Goal: Information Seeking & Learning: Learn about a topic

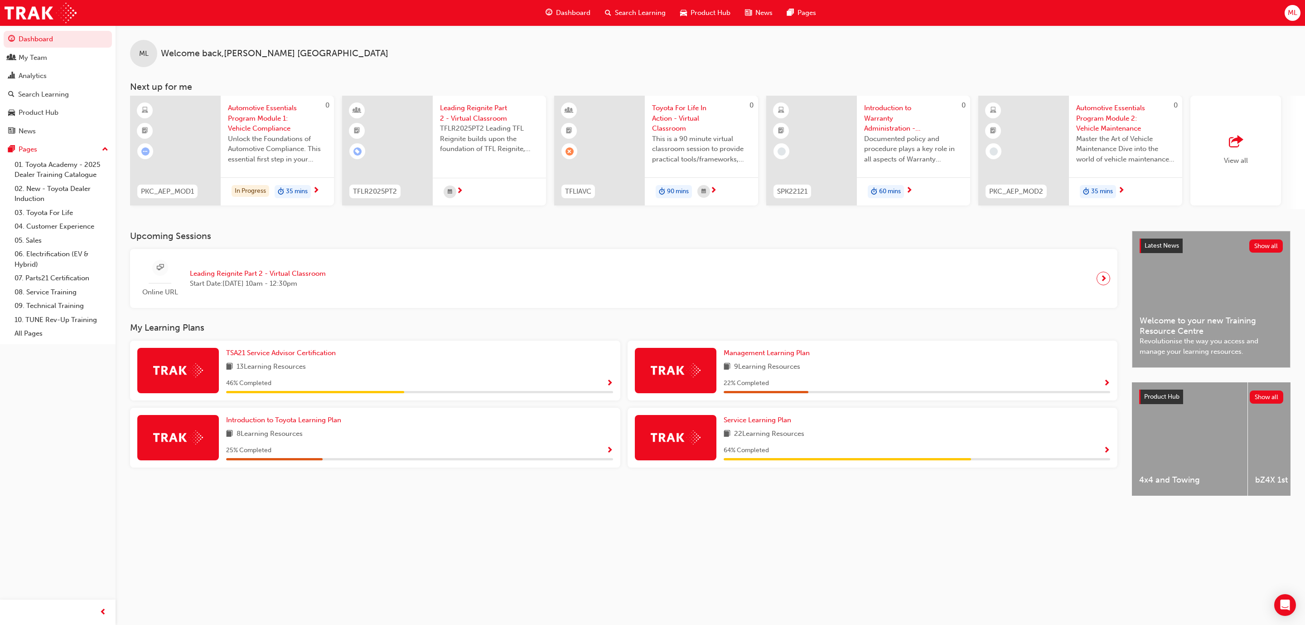
click at [630, 8] on span "Search Learning" at bounding box center [640, 13] width 51 height 10
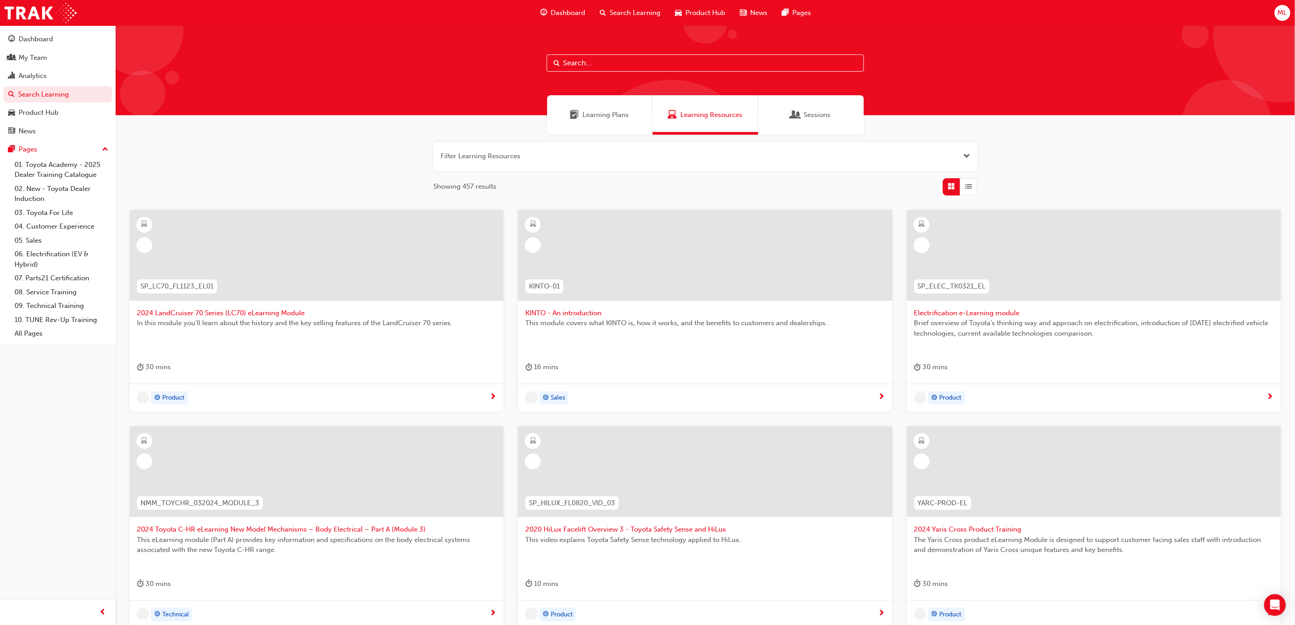
click at [617, 64] on input "text" at bounding box center [705, 62] width 317 height 17
click at [37, 54] on div "My Team" at bounding box center [33, 58] width 29 height 10
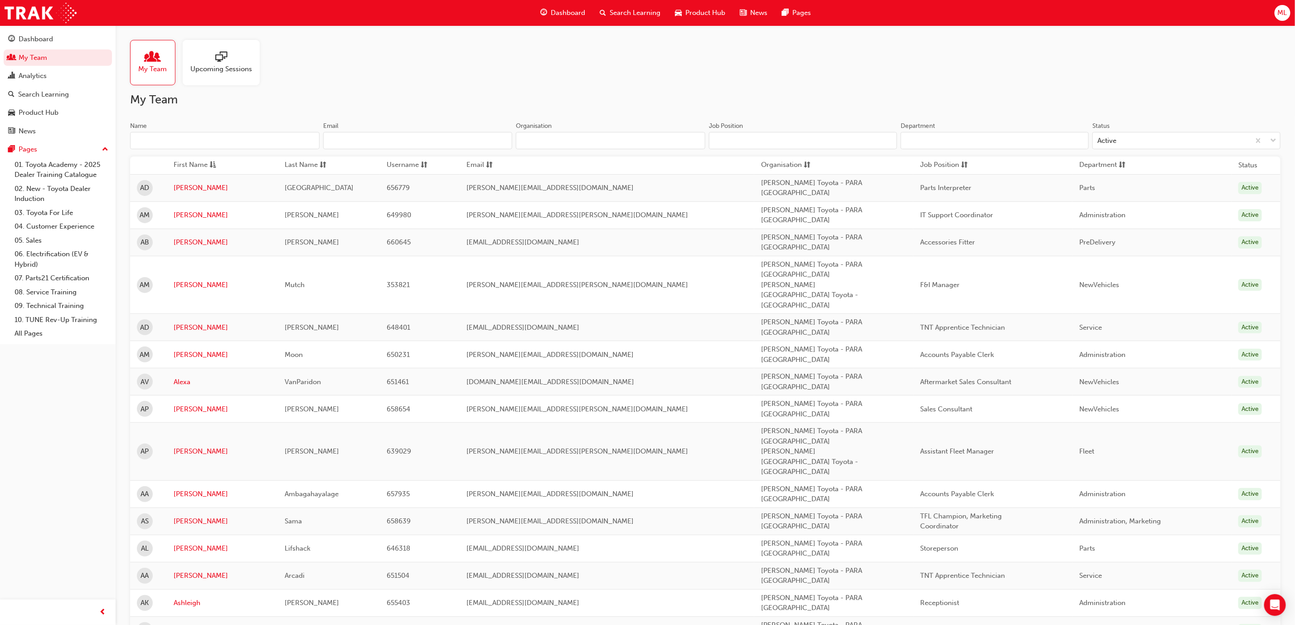
click at [215, 140] on input "Name" at bounding box center [224, 140] width 189 height 17
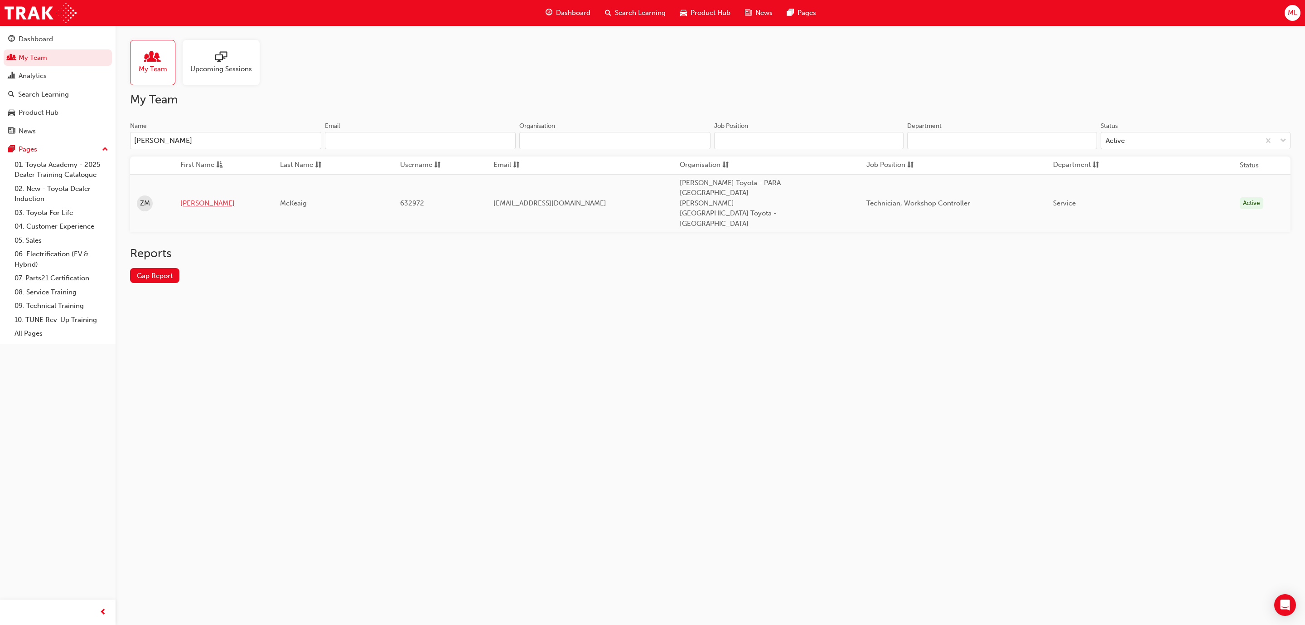
type input "[PERSON_NAME]"
click at [188, 198] on link "[PERSON_NAME]" at bounding box center [223, 203] width 87 height 10
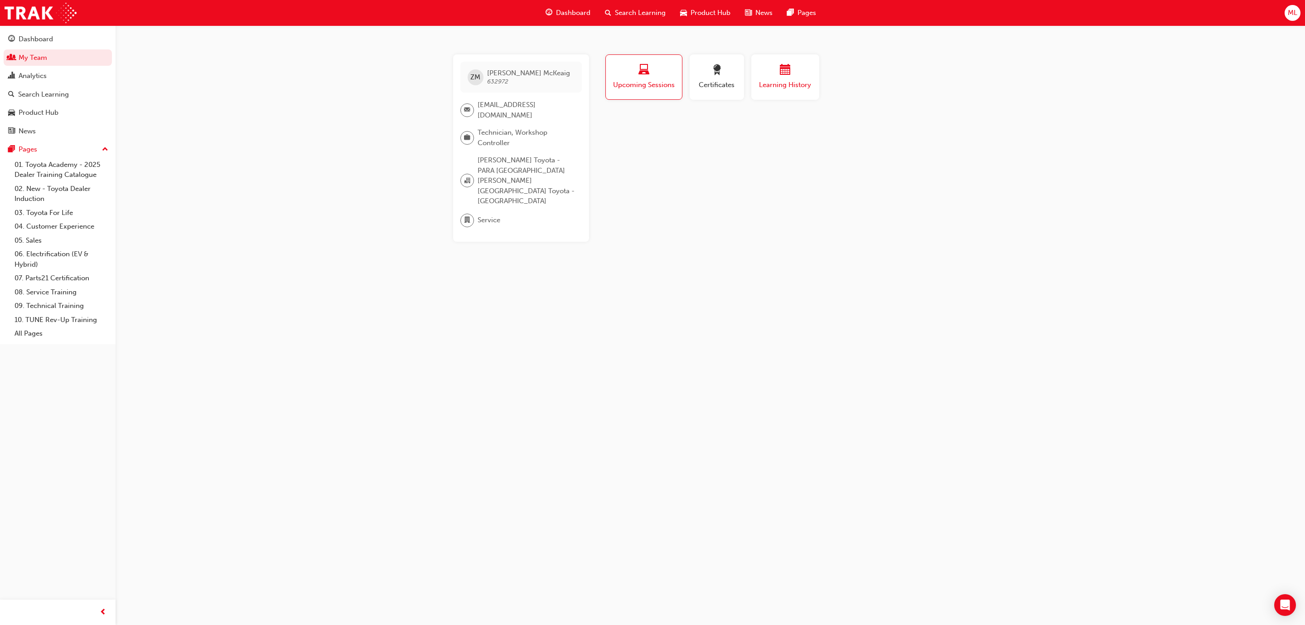
click at [786, 75] on span "calendar-icon" at bounding box center [785, 70] width 11 height 12
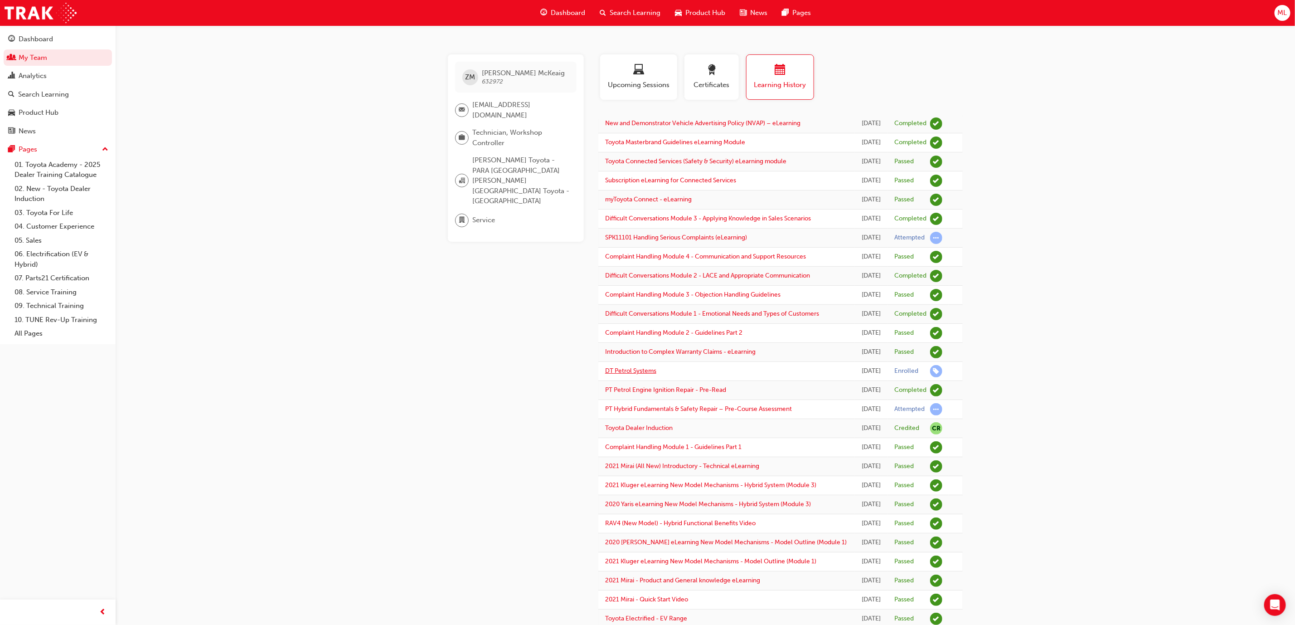
click at [637, 374] on link "DT Petrol Systems" at bounding box center [630, 371] width 51 height 8
